Goal: Check status: Check status

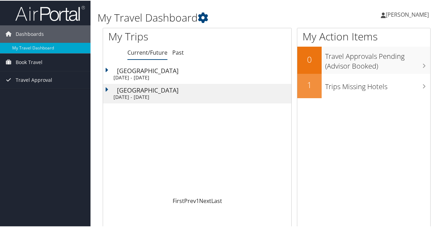
click at [153, 94] on div "[DATE] - [DATE]" at bounding box center [201, 96] width 174 height 6
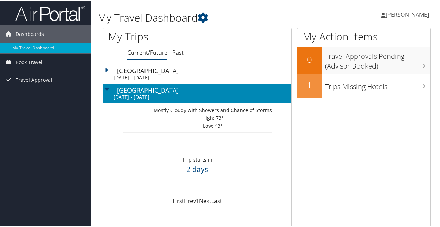
click at [153, 94] on div "[DATE] - [DATE]" at bounding box center [201, 96] width 174 height 6
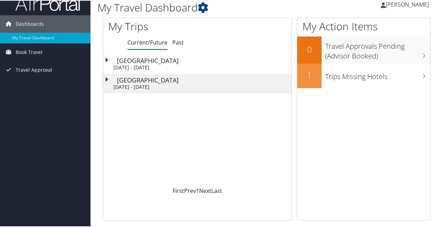
scroll to position [10, 0]
click at [139, 79] on div "[GEOGRAPHIC_DATA]" at bounding box center [204, 79] width 174 height 6
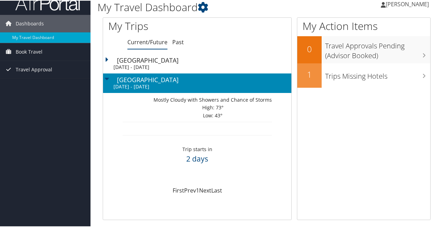
click at [138, 77] on div "Salt Lake City" at bounding box center [204, 79] width 174 height 6
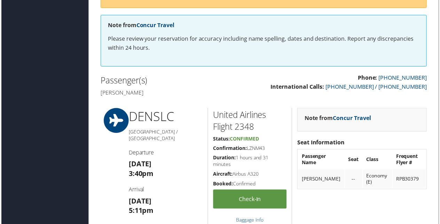
scroll to position [0, 3]
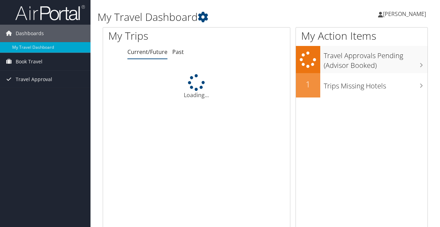
scroll to position [10, 0]
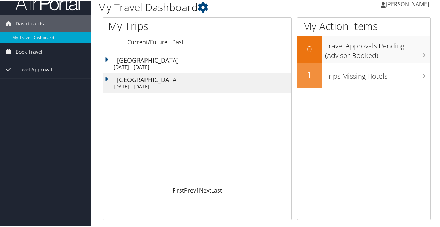
click at [153, 62] on div "Salt Lake City" at bounding box center [204, 59] width 174 height 6
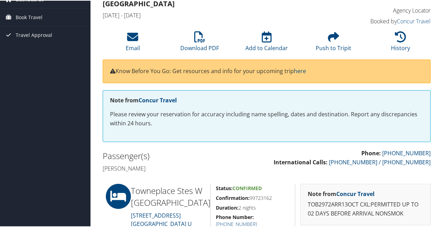
scroll to position [30, 0]
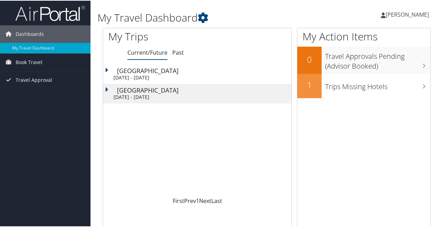
scroll to position [1, 0]
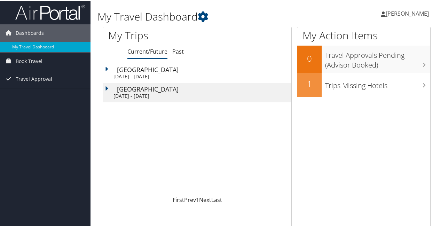
click at [171, 91] on div "Salt Lake City" at bounding box center [204, 88] width 174 height 6
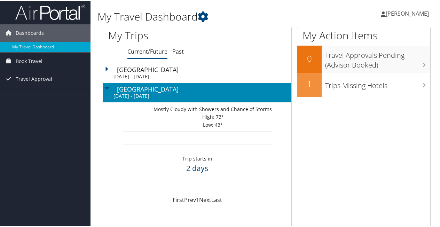
click at [171, 91] on div "Salt Lake City" at bounding box center [204, 88] width 174 height 6
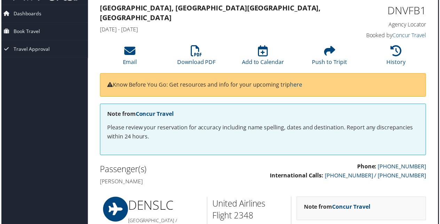
scroll to position [21, 3]
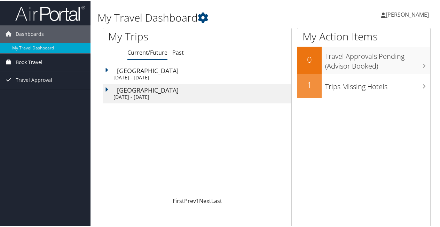
click at [28, 60] on span "Book Travel" at bounding box center [29, 61] width 27 height 17
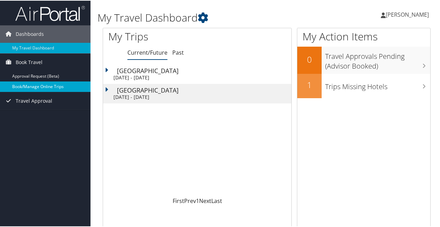
click at [42, 87] on link "Book/Manage Online Trips" at bounding box center [45, 86] width 91 height 10
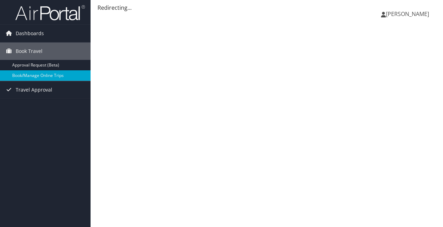
click at [224, 94] on div "[PERSON_NAME] [PERSON_NAME] My Settings Travel Agency Contacts View Travel Prof…" at bounding box center [267, 113] width 352 height 227
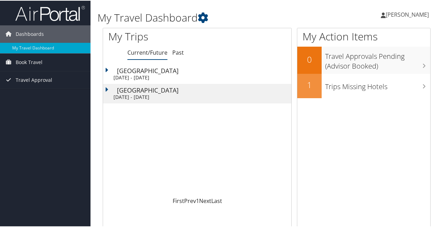
click at [142, 89] on div "Salt Lake City" at bounding box center [204, 89] width 174 height 6
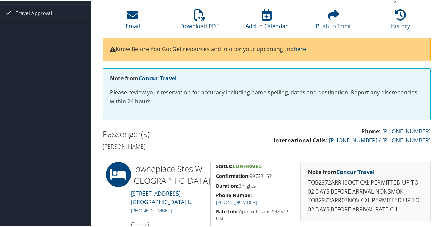
scroll to position [56, 0]
